Goal: Information Seeking & Learning: Learn about a topic

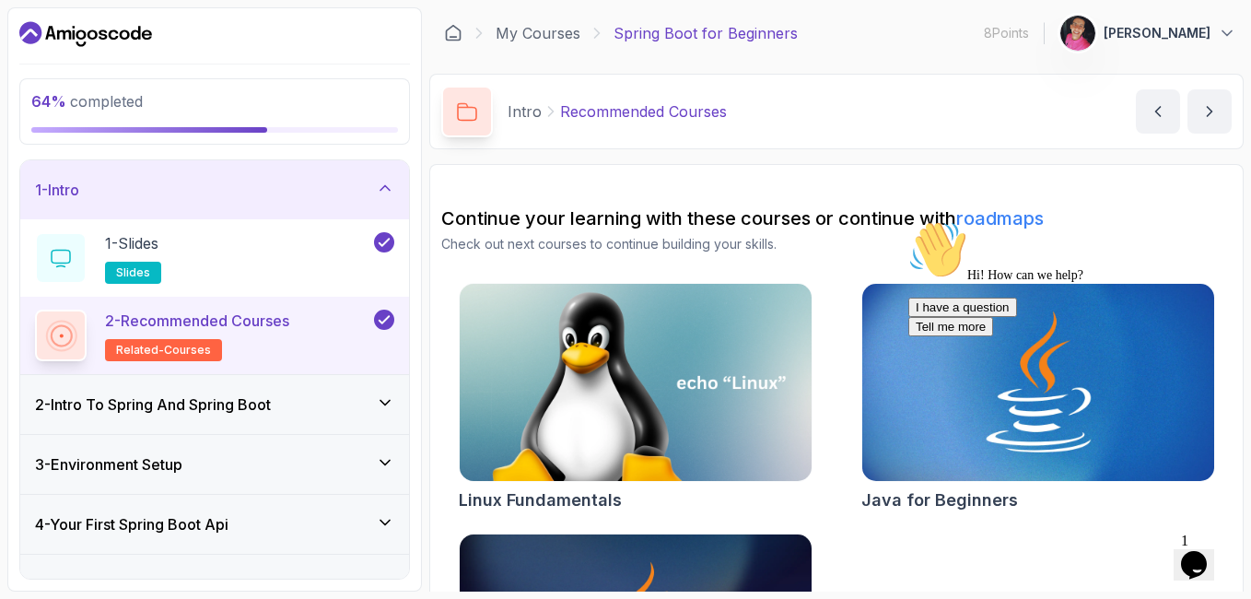
click at [330, 406] on div "2 - Intro To Spring And Spring Boot" at bounding box center [214, 404] width 359 height 22
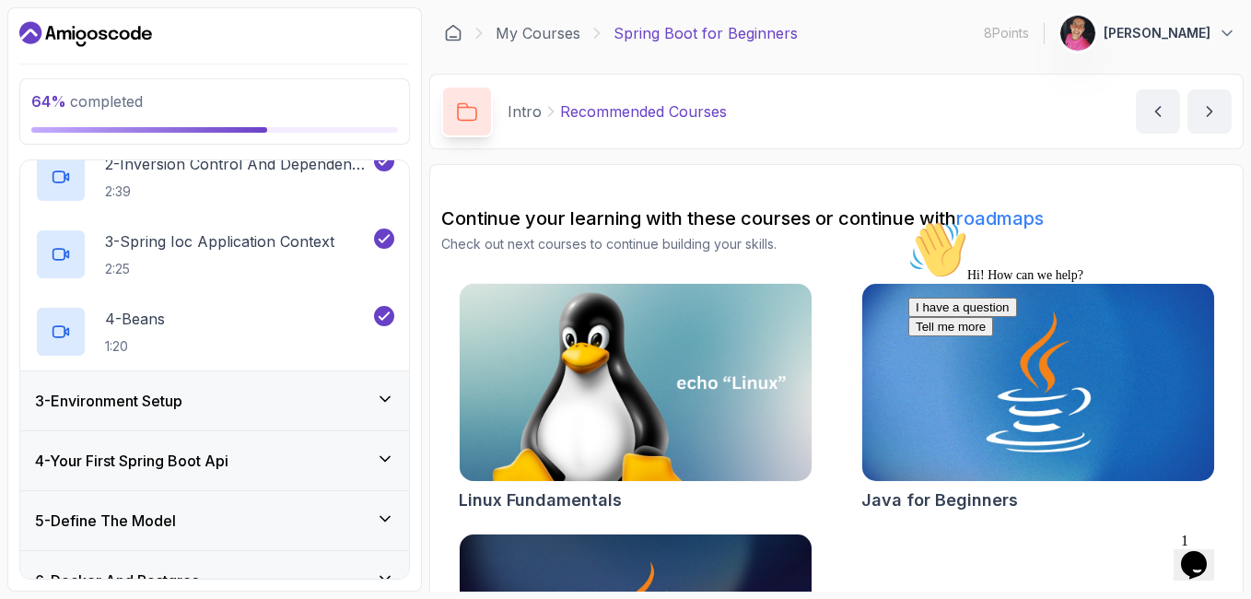
scroll to position [221, 0]
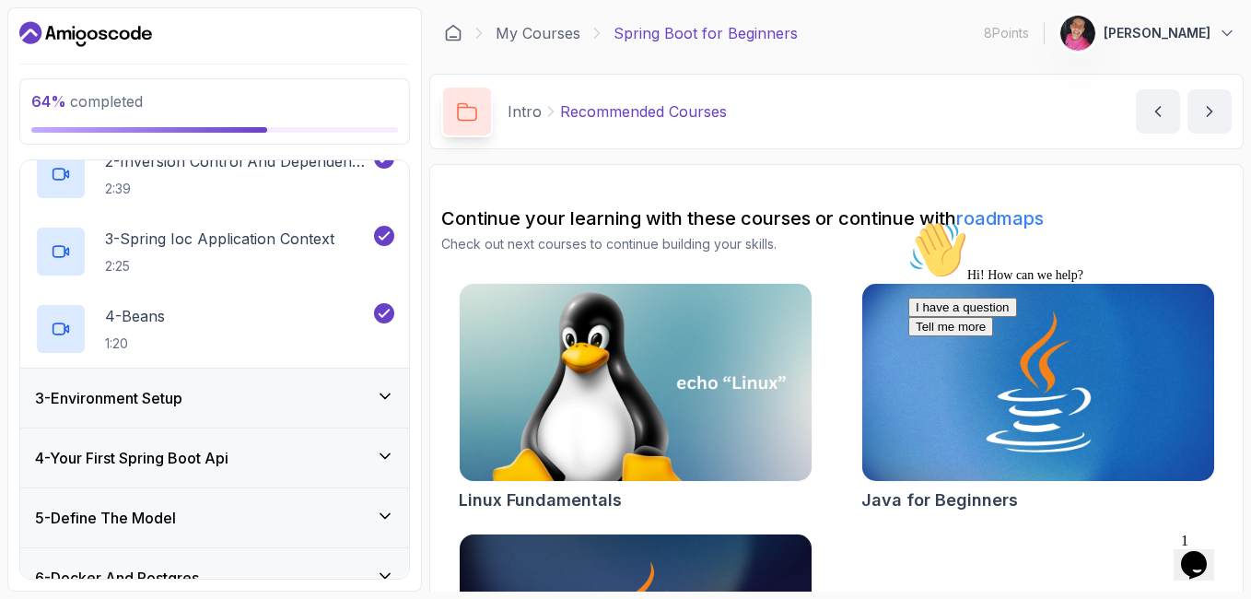
click at [232, 384] on div "3 - Environment Setup" at bounding box center [214, 398] width 389 height 59
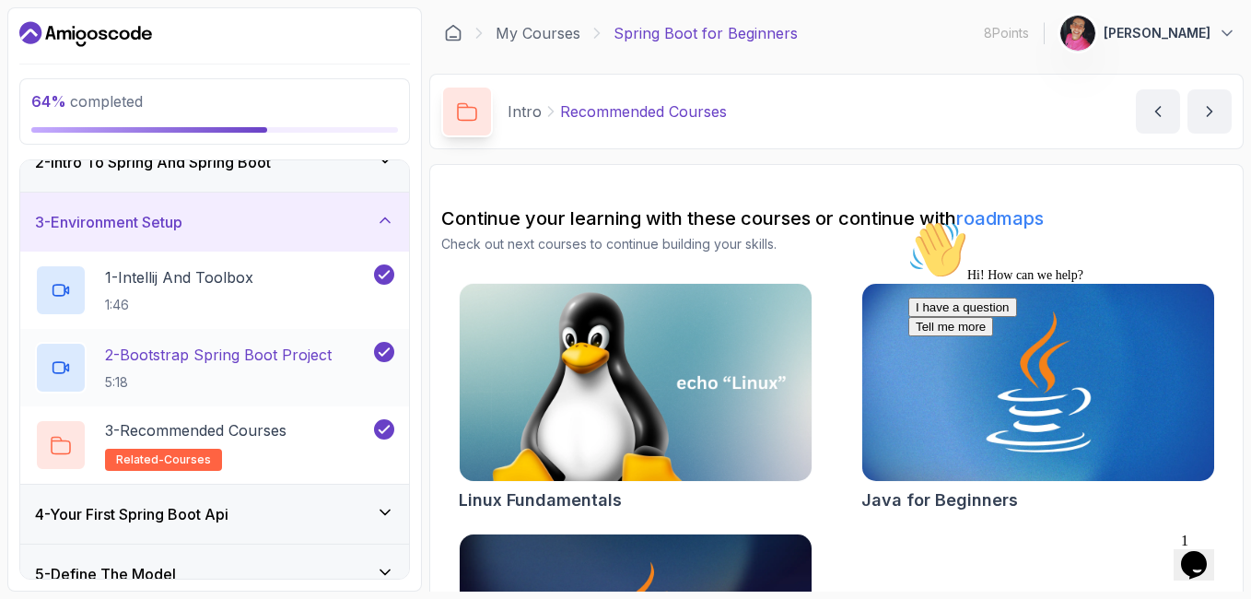
scroll to position [51, 0]
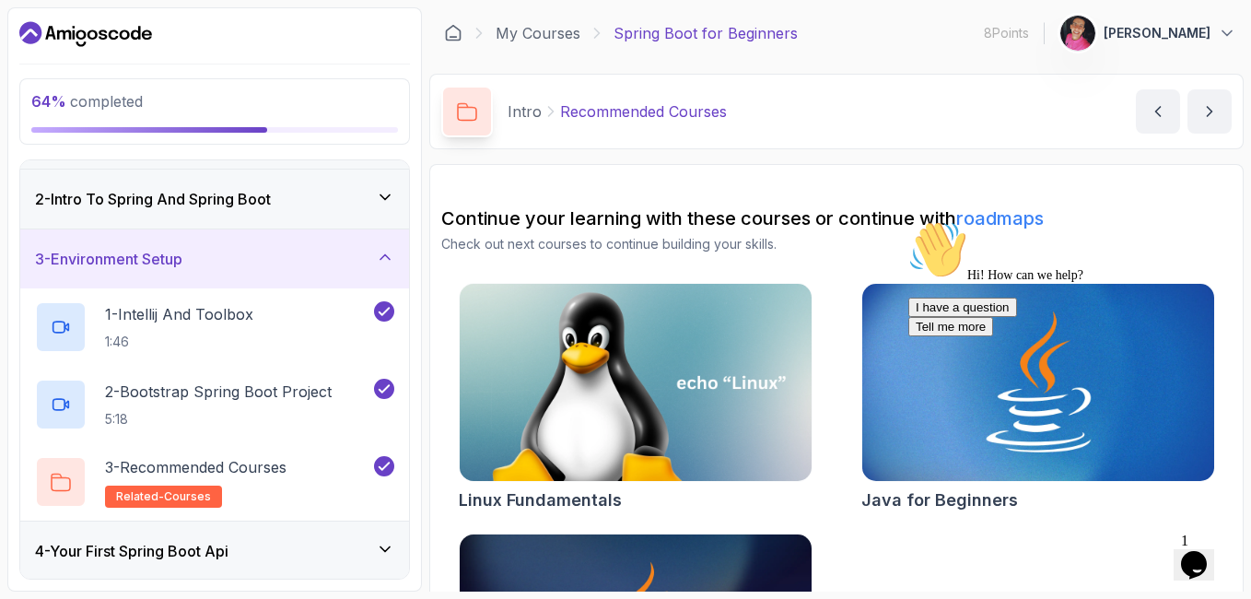
click at [171, 254] on h3 "3 - Environment Setup" at bounding box center [108, 259] width 147 height 22
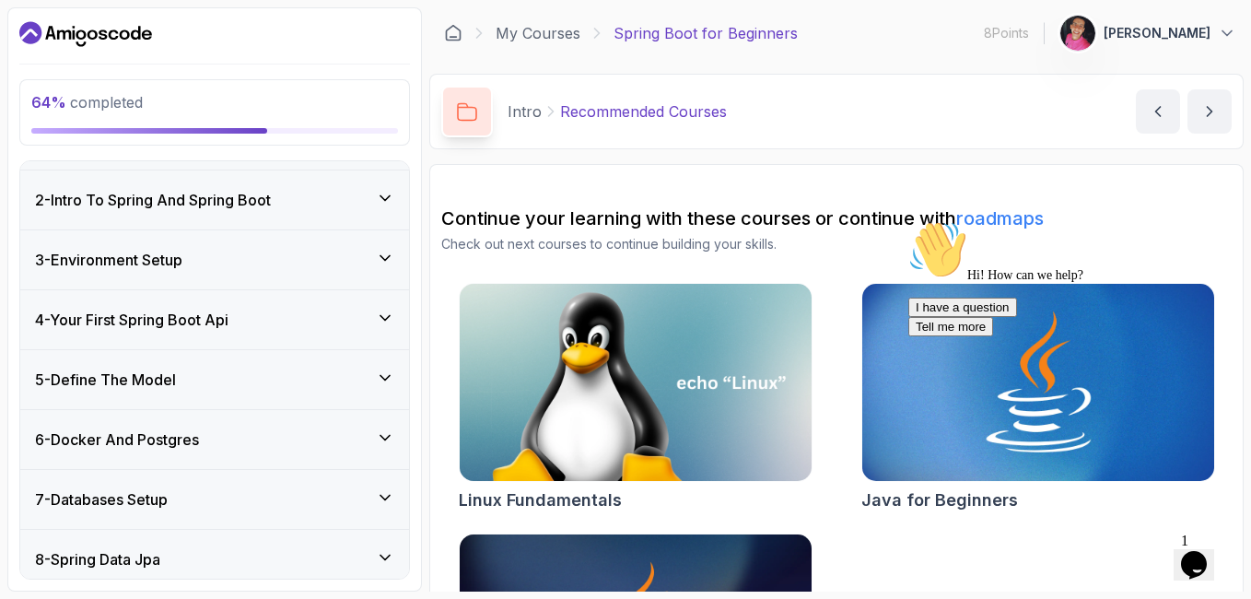
click at [171, 254] on h3 "3 - Environment Setup" at bounding box center [108, 260] width 147 height 22
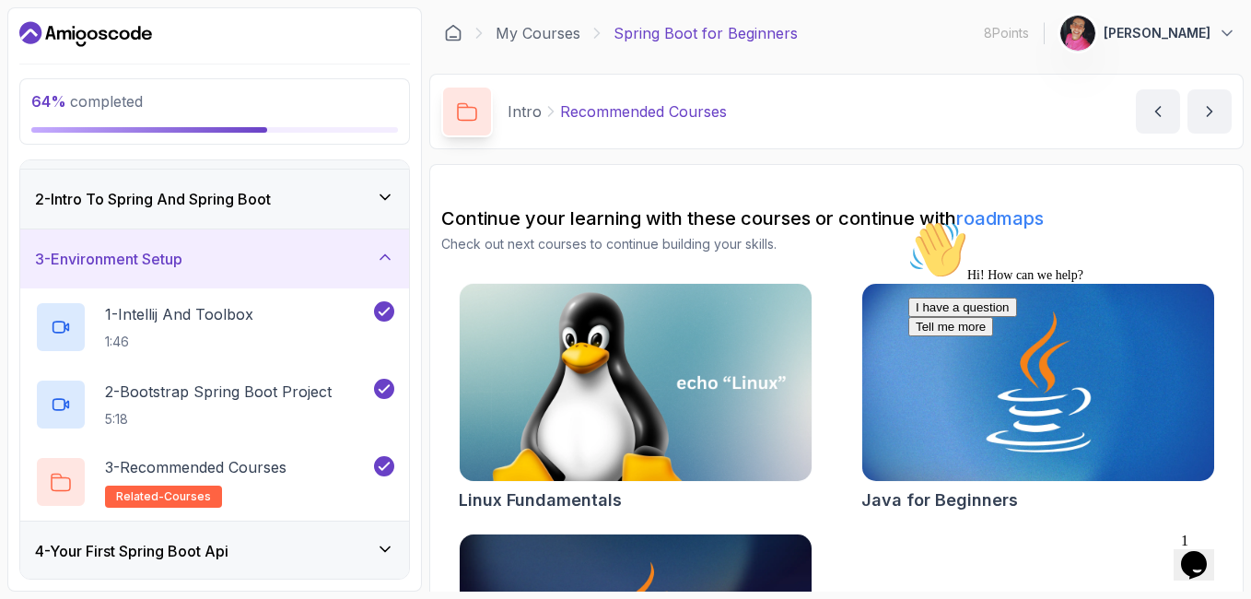
click at [208, 214] on div "2 - Intro To Spring And Spring Boot" at bounding box center [214, 199] width 389 height 59
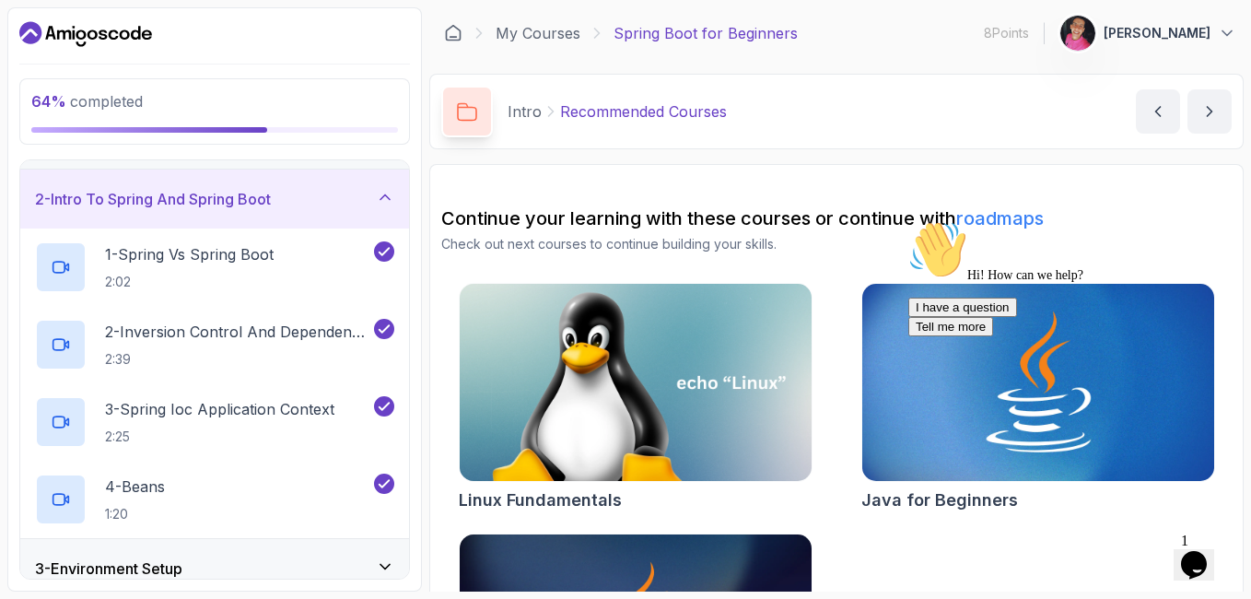
click at [216, 215] on div "2 - Intro To Spring And Spring Boot" at bounding box center [214, 199] width 389 height 59
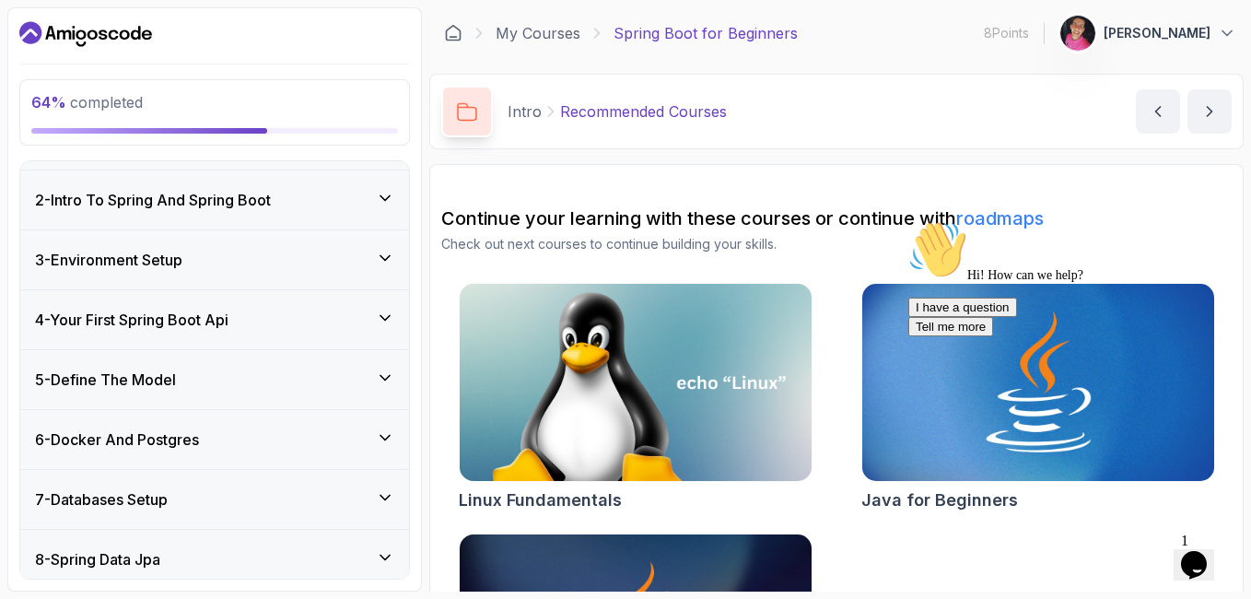
click at [181, 260] on h3 "3 - Environment Setup" at bounding box center [108, 260] width 147 height 22
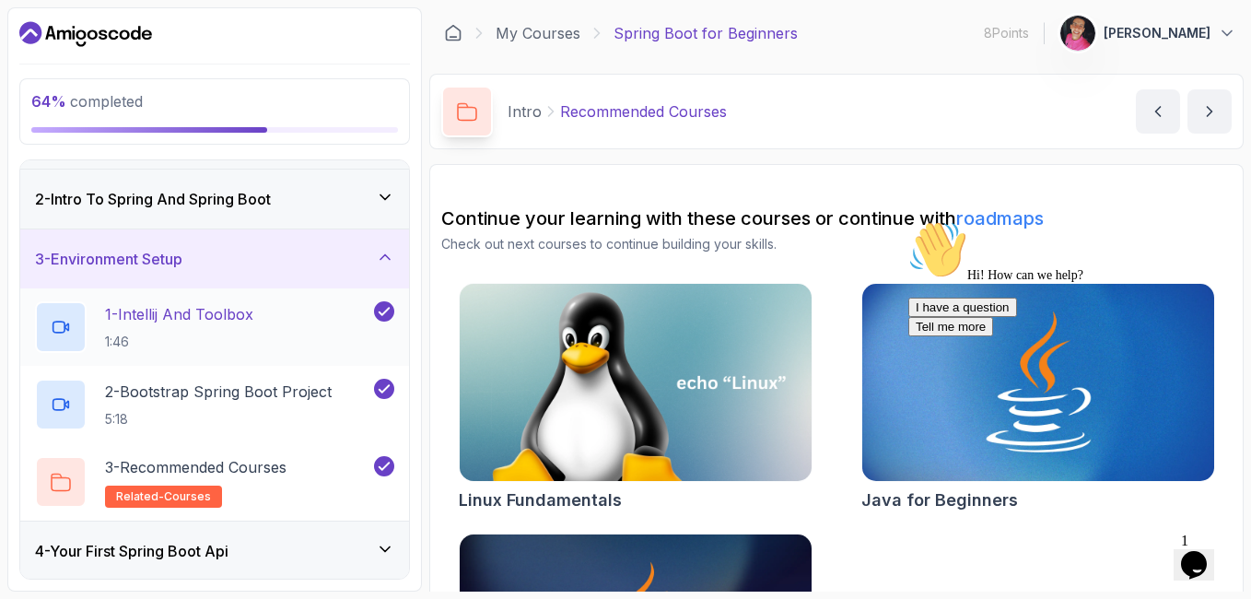
click at [202, 312] on p "1 - Intellij And Toolbox" at bounding box center [179, 314] width 148 height 22
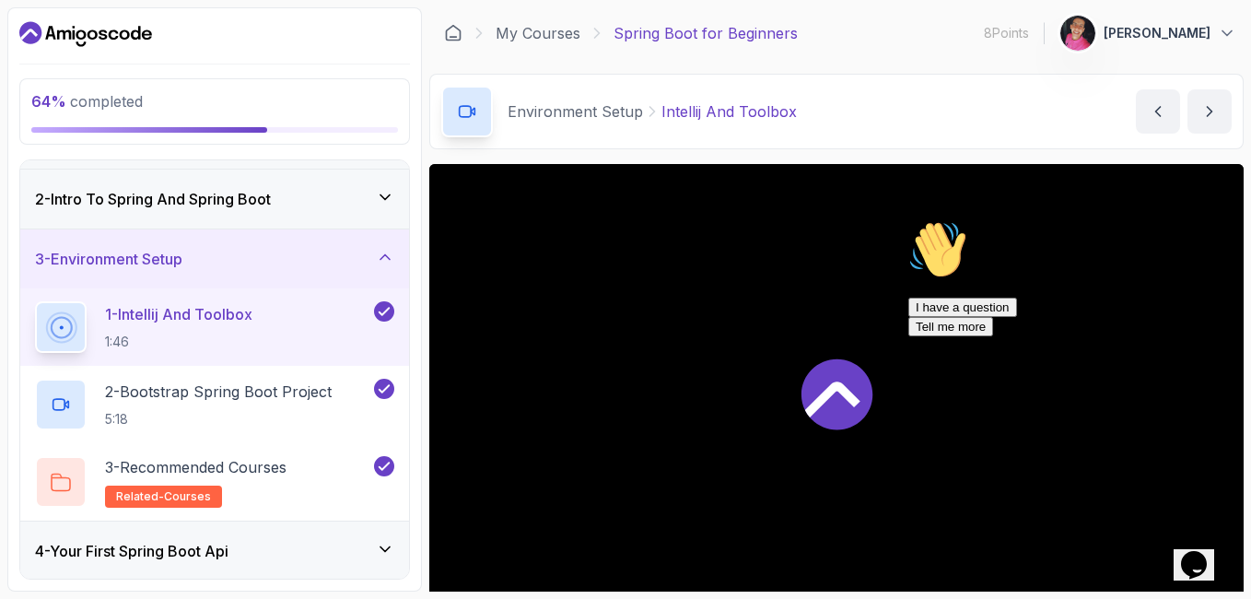
drag, startPoint x: 1250, startPoint y: 132, endPoint x: 1250, endPoint y: 155, distance: 23.0
click at [1250, 155] on html "64 % completed 1 - Intro 2 - Intro To Spring And Spring Boot 3 - Environment Se…" at bounding box center [625, 299] width 1251 height 599
click at [1246, 115] on section "64 % completed 1 - Intro 2 - Intro To Spring And Spring Boot 3 - Environment Se…" at bounding box center [625, 299] width 1251 height 599
click at [271, 202] on h3 "2 - Intro To Spring And Spring Boot" at bounding box center [153, 199] width 236 height 22
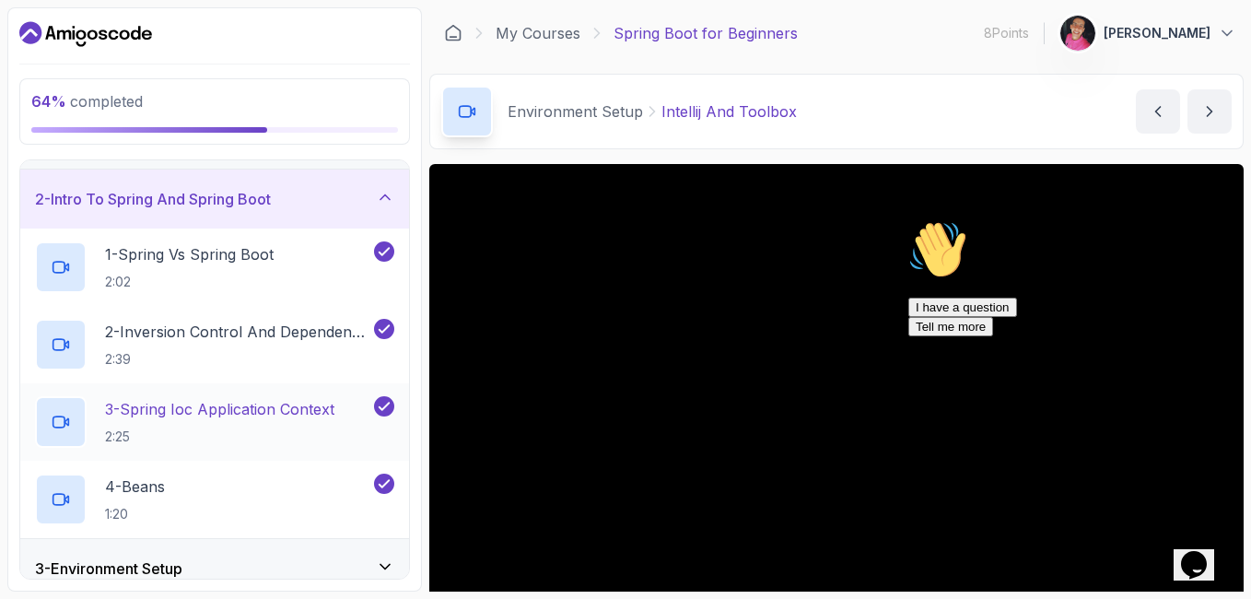
click at [193, 437] on p "2:25" at bounding box center [219, 436] width 229 height 18
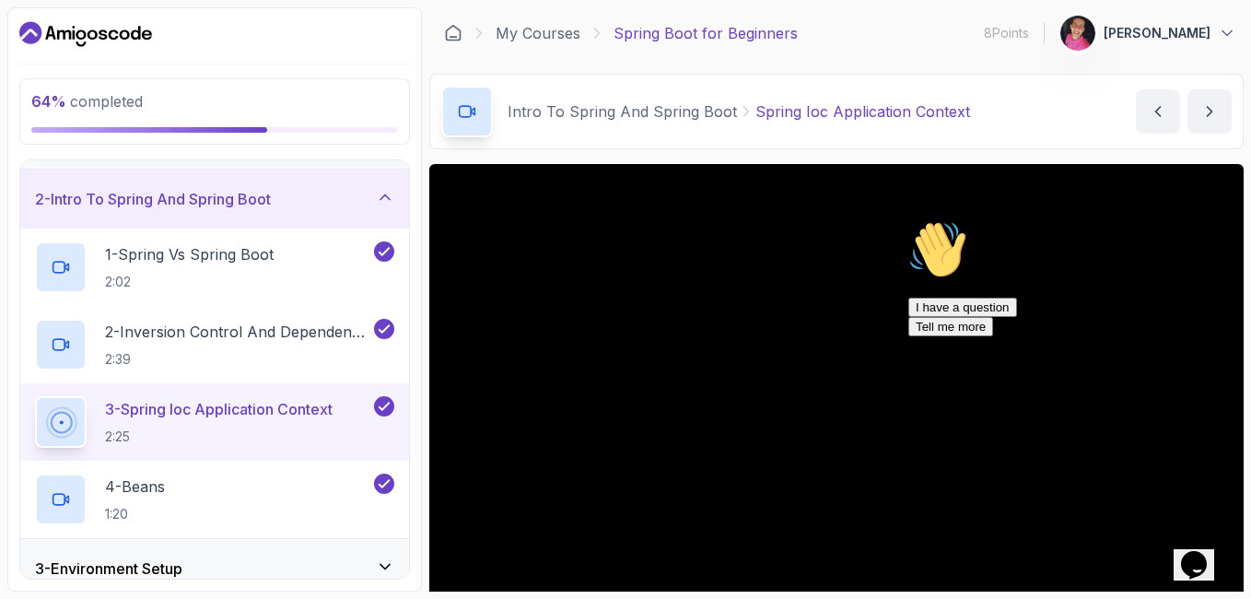
click at [1042, 152] on main "My Courses Spring Boot for Beginners 8 Points 1 [PERSON_NAME] 2 - Intro To Spri…" at bounding box center [836, 299] width 814 height 584
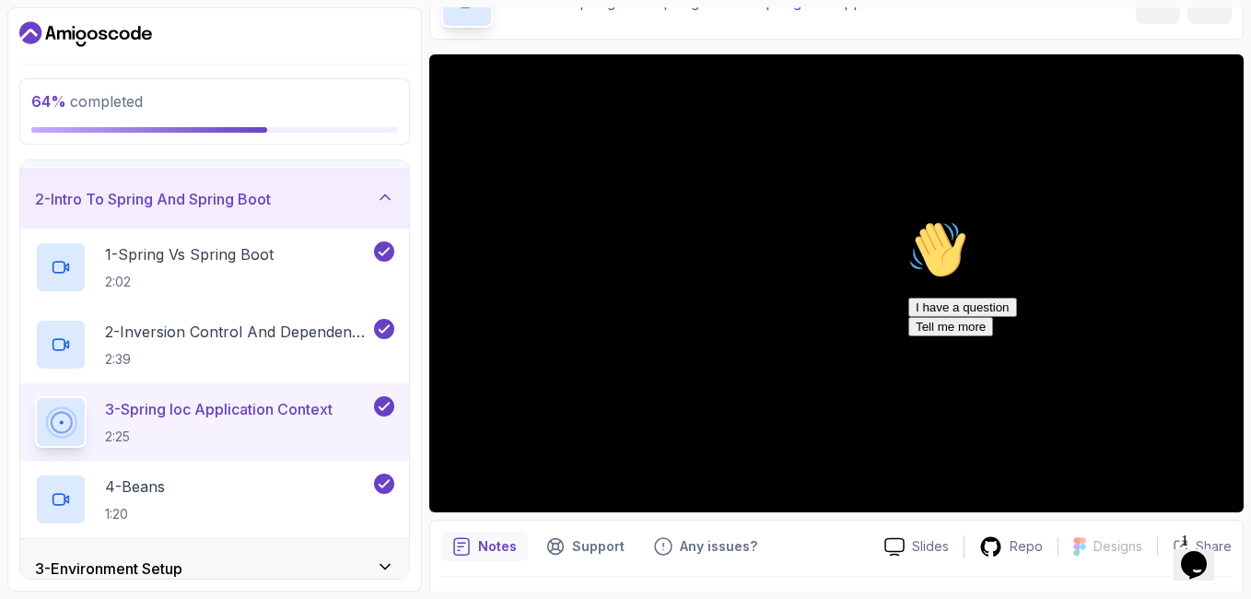
scroll to position [111, 0]
